Goal: Navigation & Orientation: Find specific page/section

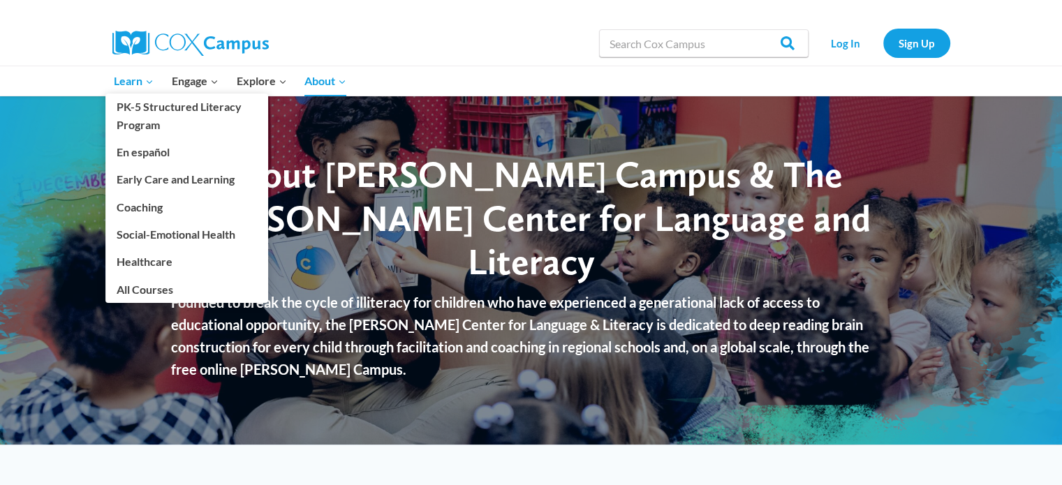
click at [130, 87] on span "Learn Expand" at bounding box center [134, 81] width 40 height 18
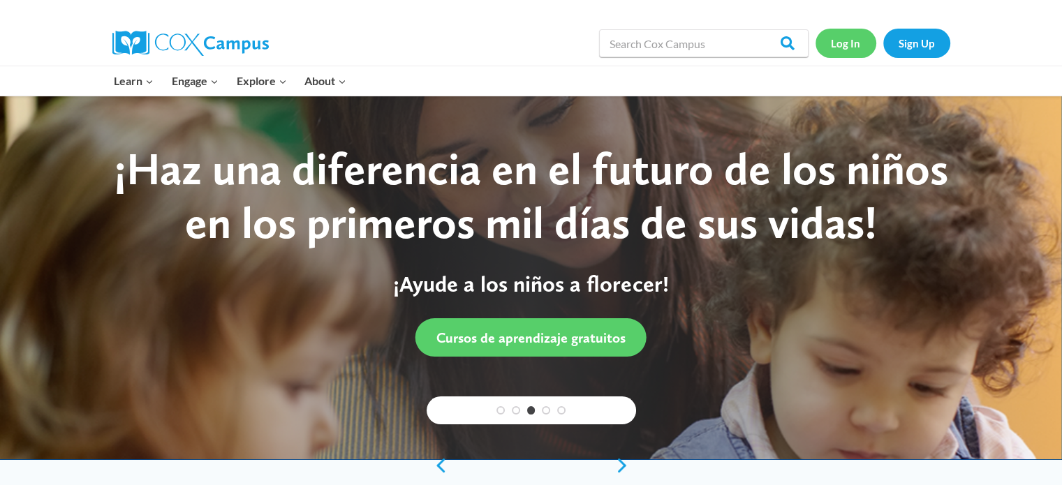
click at [863, 39] on link "Log In" at bounding box center [846, 43] width 61 height 29
